Goal: Browse casually: Explore the website without a specific task or goal

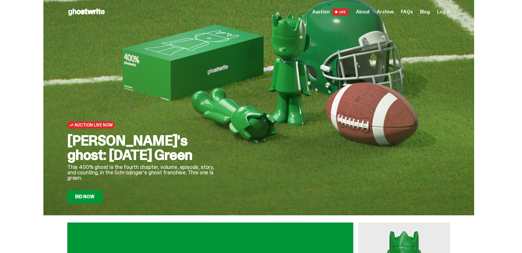
click at [392, 13] on span "Archive" at bounding box center [385, 12] width 17 height 5
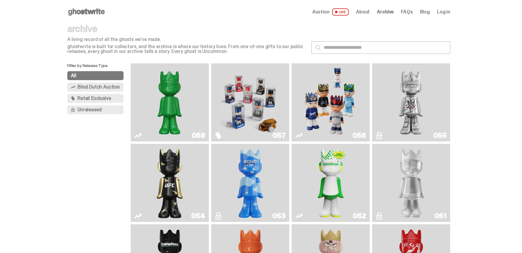
click at [243, 109] on img "Game Face (2025)" at bounding box center [250, 102] width 59 height 73
click at [322, 92] on img "Game Face (2025)" at bounding box center [330, 102] width 59 height 73
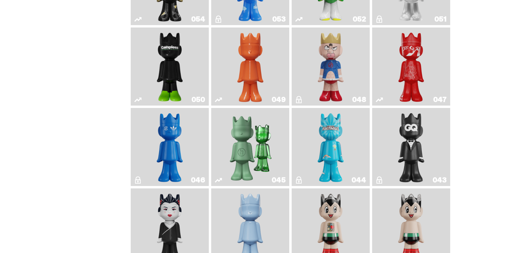
scroll to position [204, 0]
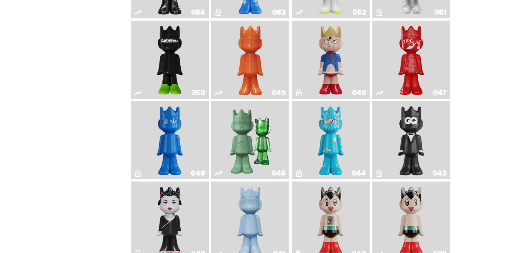
click at [345, 134] on img "Feastables" at bounding box center [331, 140] width 32 height 73
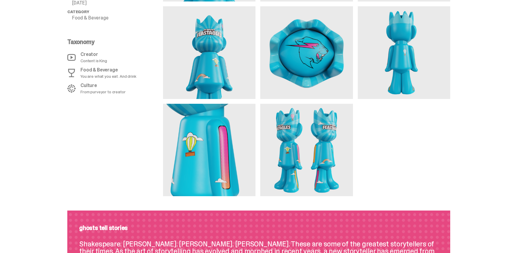
scroll to position [289, 0]
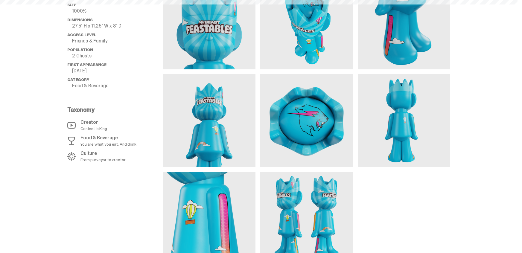
scroll to position [317, 0]
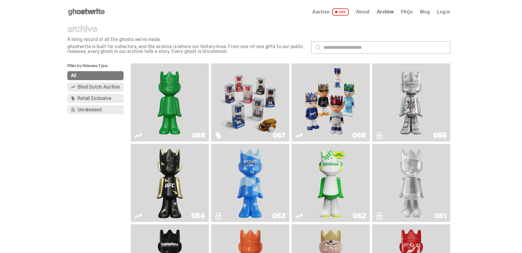
click at [425, 104] on img "I Was There SummerSlam" at bounding box center [411, 102] width 59 height 73
click at [188, 183] on link "054" at bounding box center [169, 182] width 71 height 73
click at [257, 180] on img "ghooooost" at bounding box center [251, 182] width 32 height 73
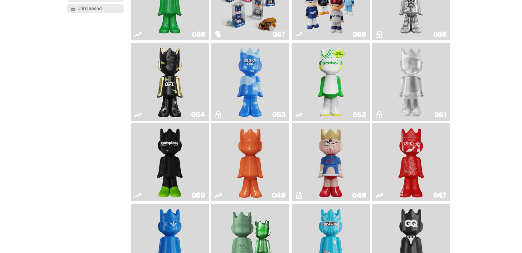
scroll to position [109, 0]
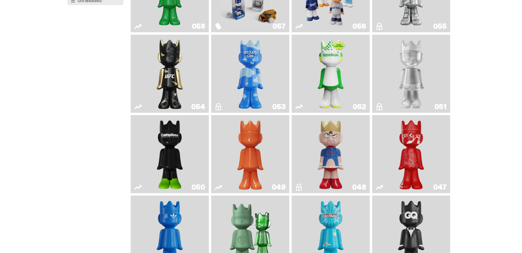
click at [334, 165] on img "Kinnikuman" at bounding box center [331, 154] width 32 height 73
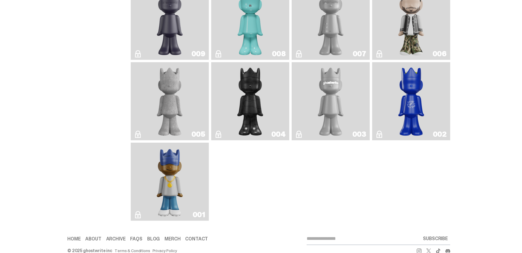
scroll to position [1050, 0]
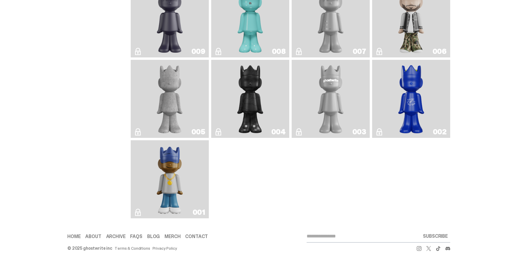
click at [160, 183] on img "Eastside Golf" at bounding box center [169, 179] width 31 height 73
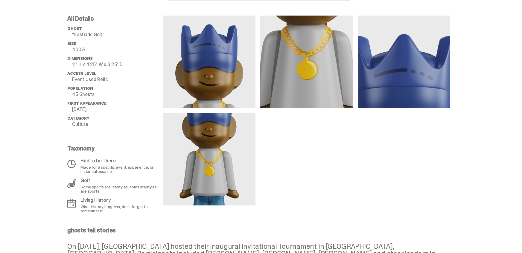
scroll to position [221, 0]
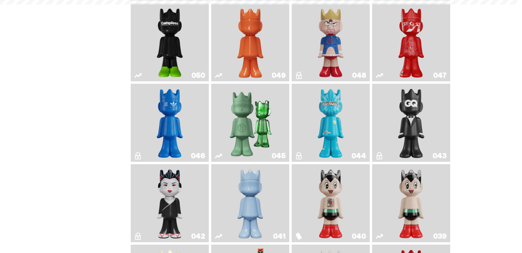
scroll to position [1050, 0]
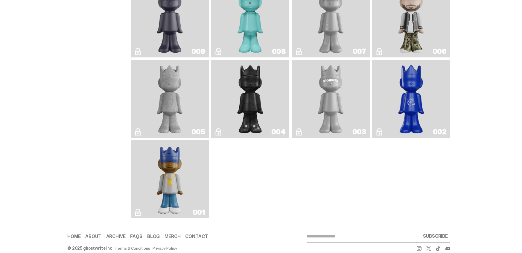
click at [411, 124] on img "Rocky's Matcha" at bounding box center [412, 98] width 32 height 73
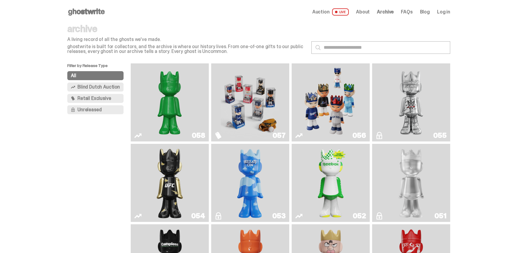
scroll to position [1050, 0]
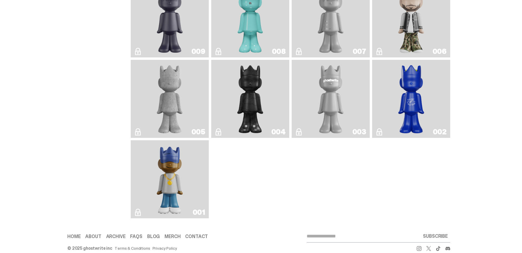
click at [350, 116] on link "003" at bounding box center [330, 98] width 71 height 73
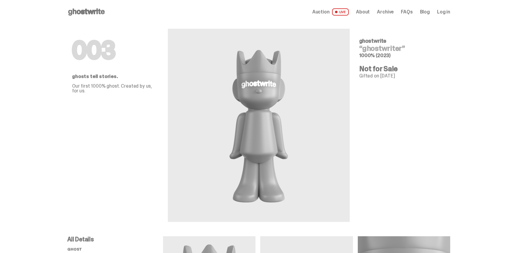
scroll to position [1050, 0]
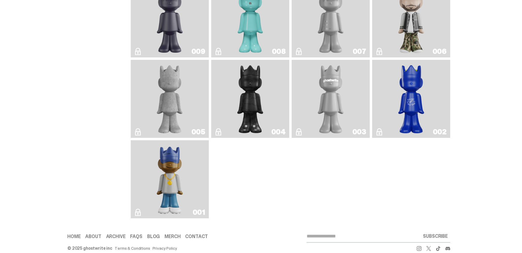
click at [270, 110] on link "004" at bounding box center [250, 98] width 71 height 73
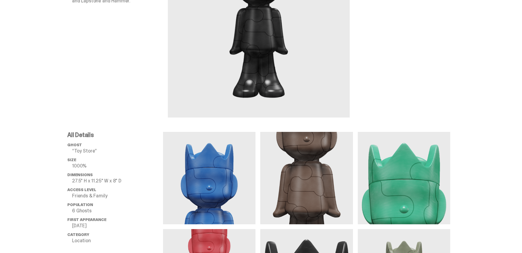
scroll to position [113, 0]
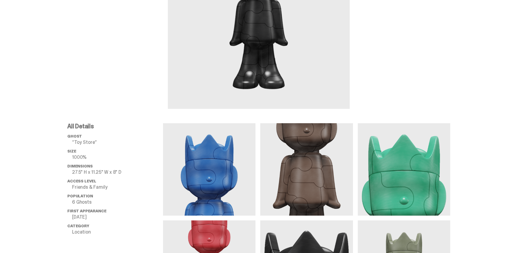
scroll to position [1050, 0]
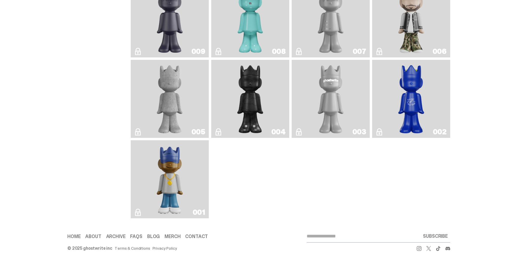
click at [180, 128] on img "Concrete" at bounding box center [170, 98] width 32 height 73
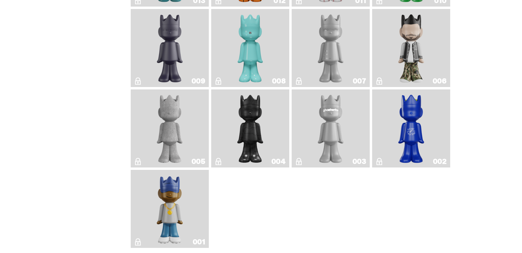
scroll to position [1018, 0]
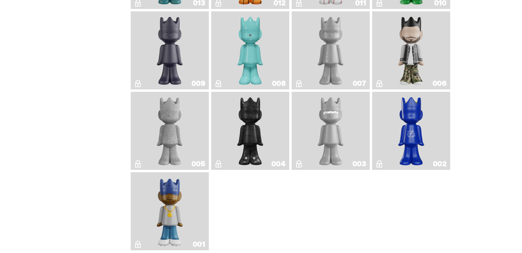
click at [412, 80] on img "Amiri" at bounding box center [412, 50] width 32 height 73
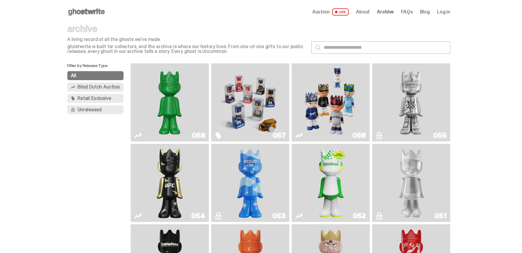
scroll to position [1018, 0]
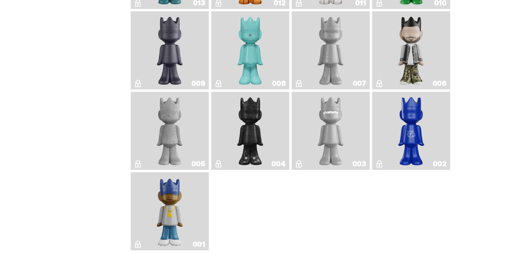
click at [358, 68] on link "007" at bounding box center [330, 50] width 71 height 73
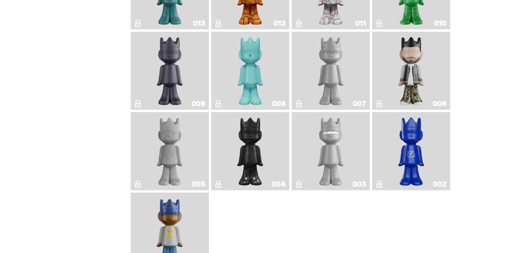
scroll to position [994, 0]
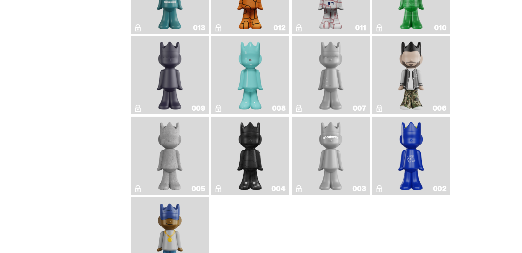
click at [331, 105] on img "ghost repose" at bounding box center [331, 75] width 32 height 73
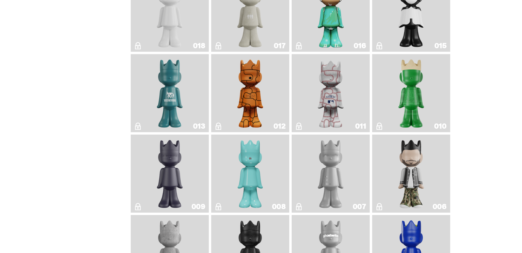
scroll to position [891, 0]
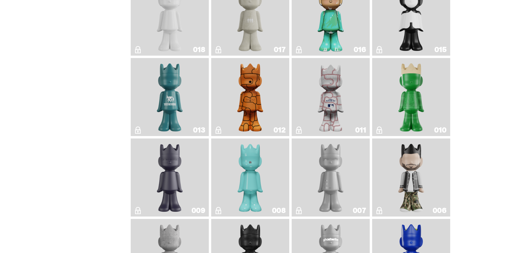
click at [334, 108] on img "Baseball" at bounding box center [330, 96] width 31 height 73
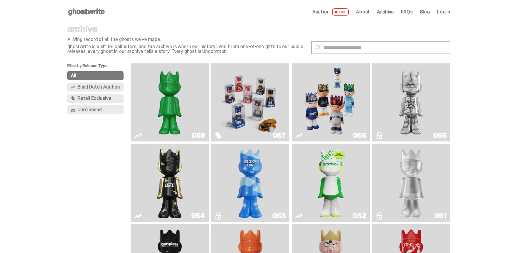
click at [369, 14] on span "About" at bounding box center [363, 12] width 14 height 5
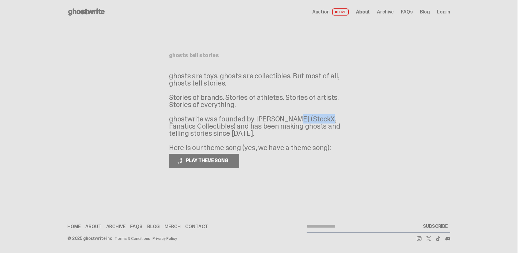
drag, startPoint x: 256, startPoint y: 119, endPoint x: 289, endPoint y: 118, distance: 32.7
click at [289, 118] on p "ghosts are toys. ghosts are collectibles. But most of all, ghosts tell stories.…" at bounding box center [259, 111] width 180 height 79
